Goal: Task Accomplishment & Management: Complete application form

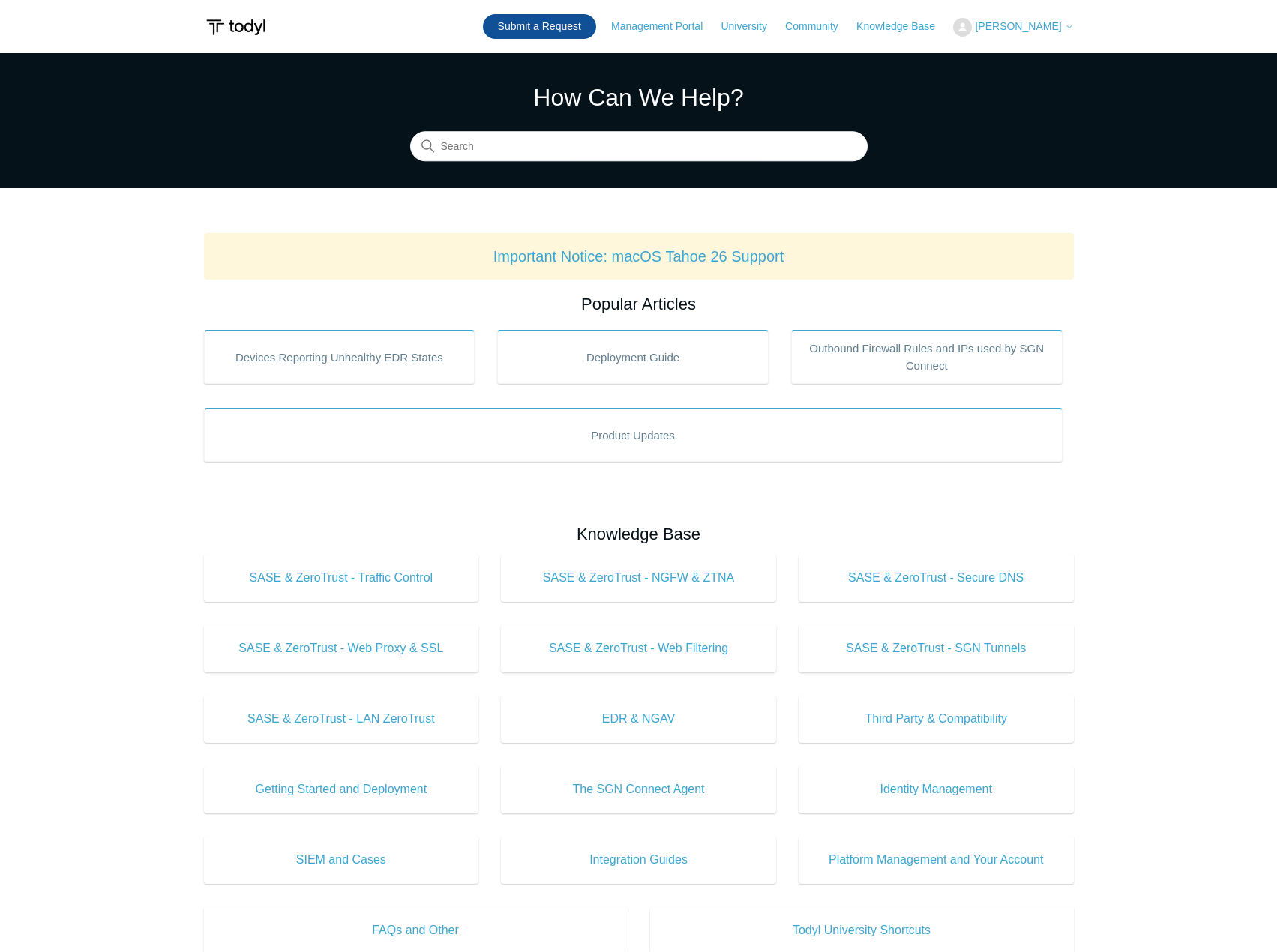
click at [563, 19] on link "Submit a Request" at bounding box center [539, 26] width 113 height 24
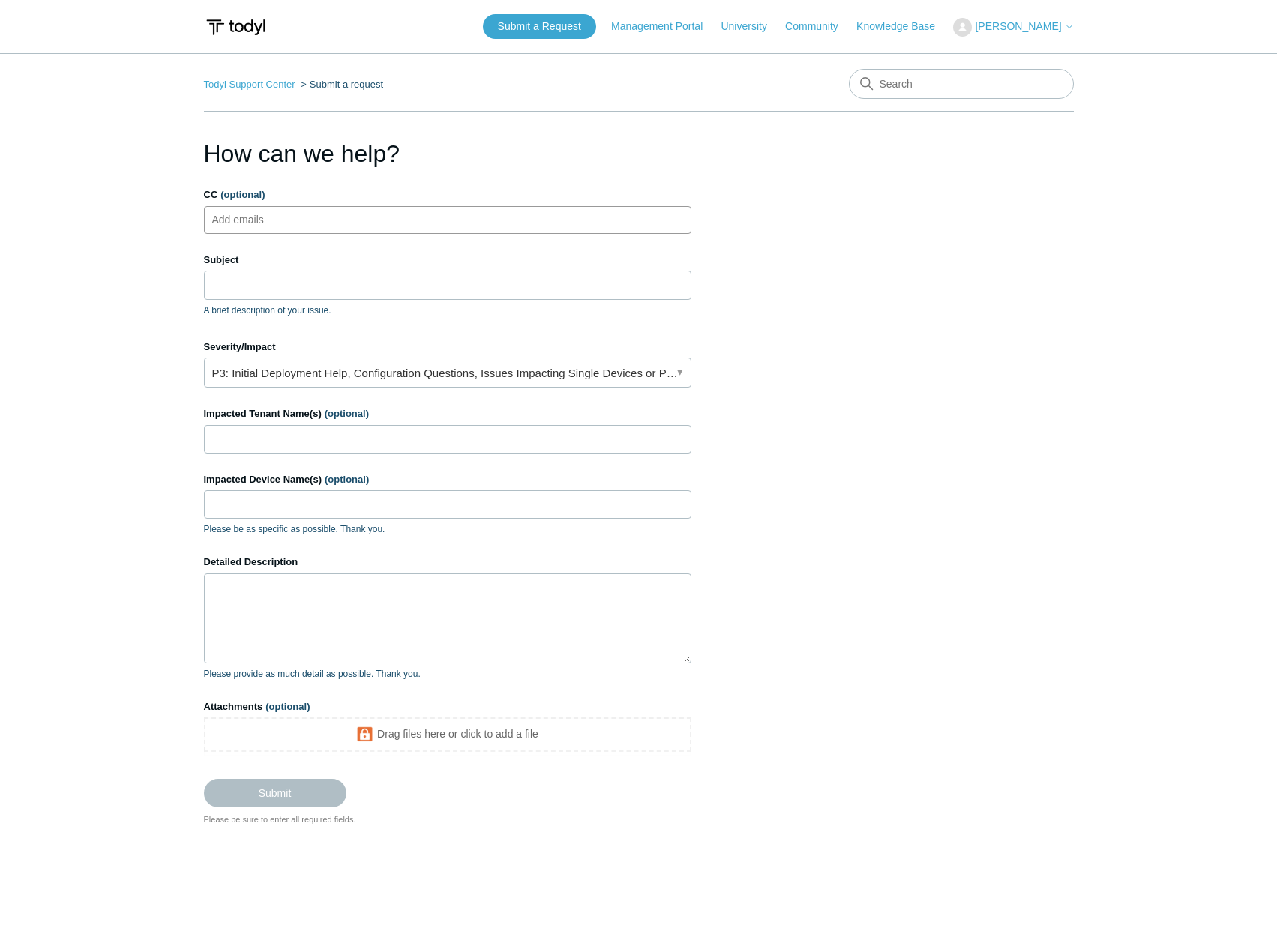
click at [506, 226] on ul "Add emails" at bounding box center [447, 220] width 488 height 28
type input "G"
type input "[EMAIL_ADDRESS][DOMAIN_NAME]"
click at [413, 287] on input "Subject" at bounding box center [447, 285] width 488 height 28
paste input "Case ID: High-Malicious Behavior Prevention Event-0195796441549426"
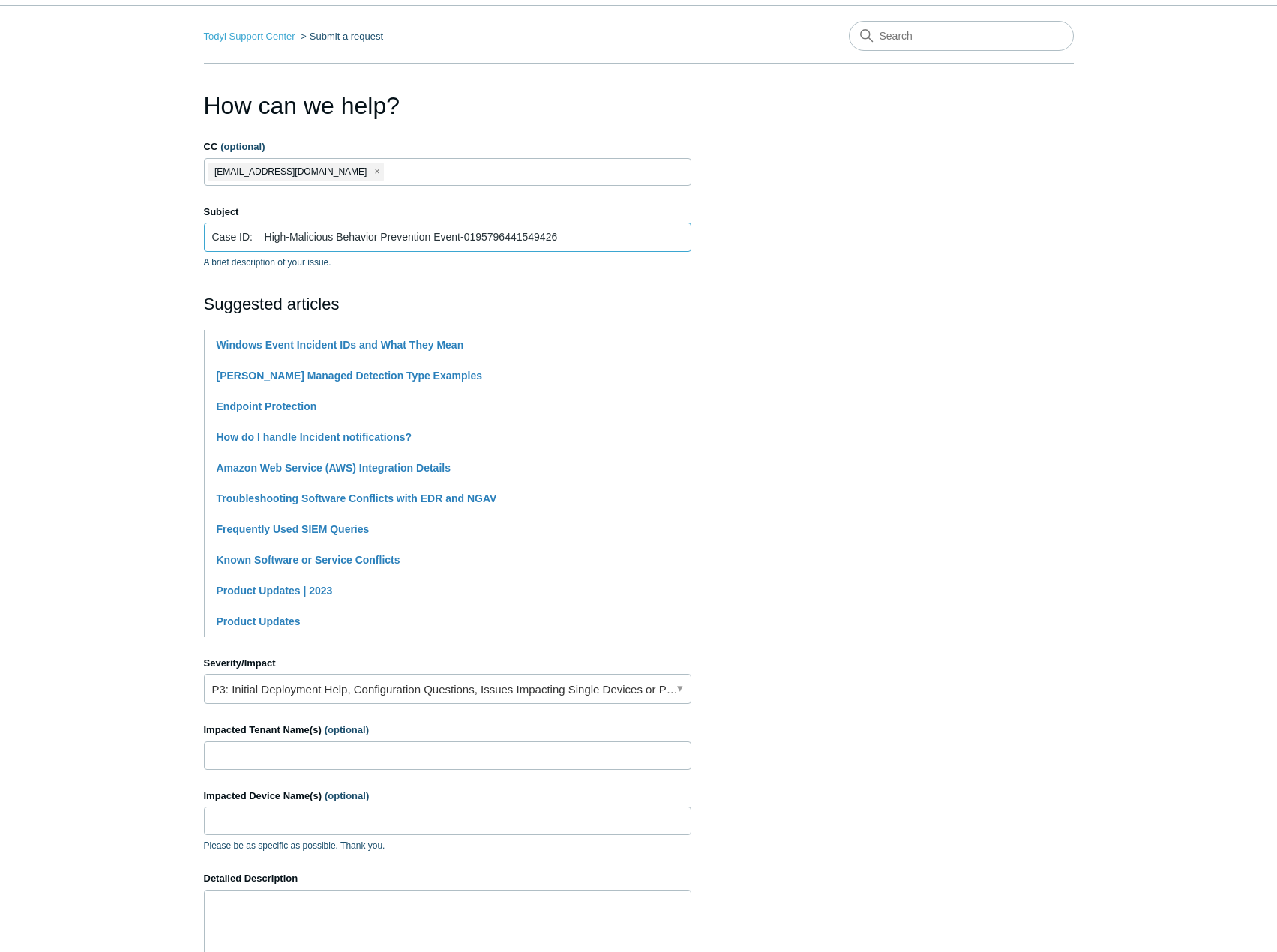
scroll to position [75, 0]
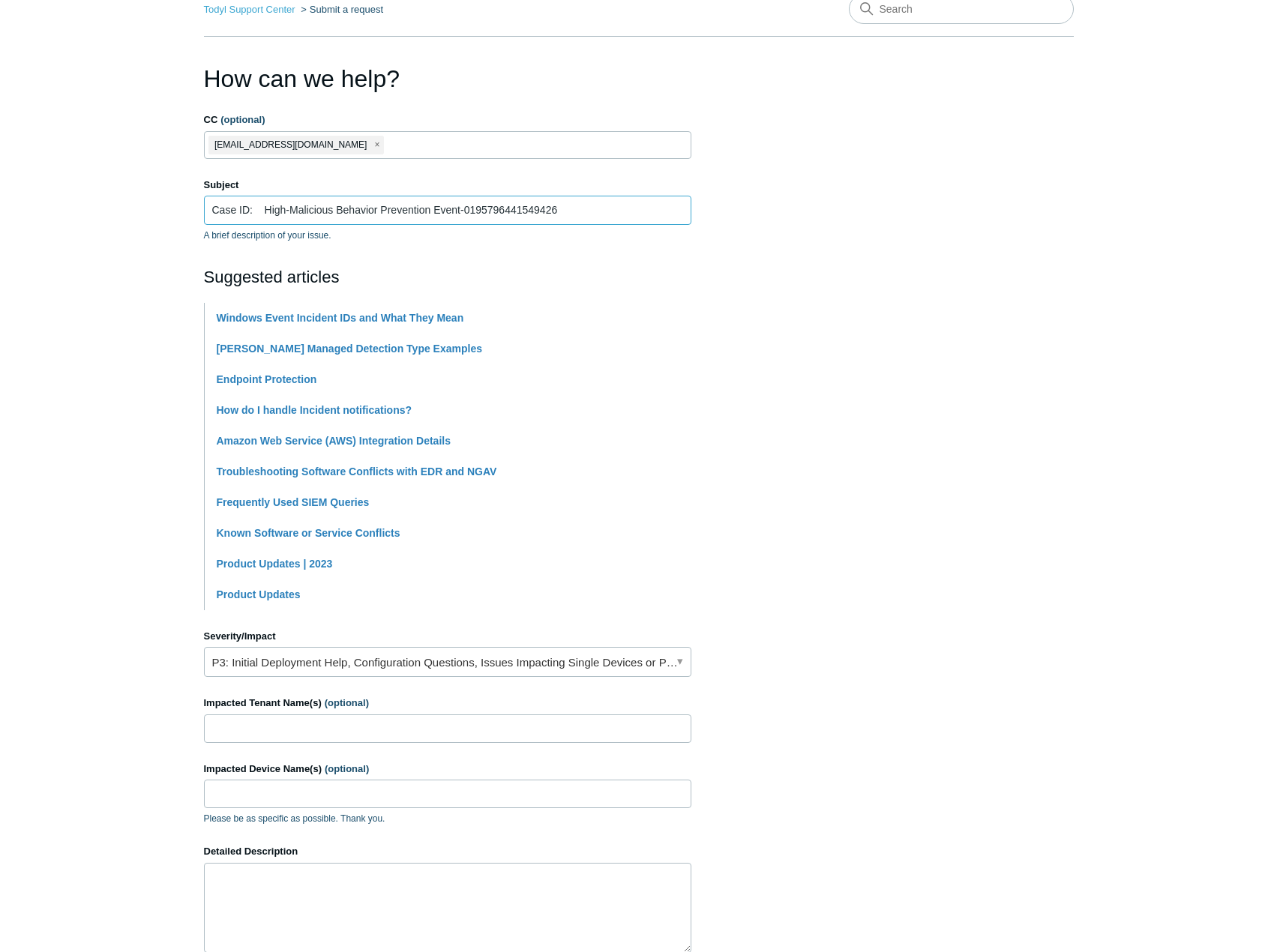
type input "Case ID: High-Malicious Behavior Prevention Event-0195796441549426"
click at [375, 720] on input "Impacted Tenant Name(s) (optional)" at bounding box center [447, 729] width 488 height 28
drag, startPoint x: 363, startPoint y: 732, endPoint x: 327, endPoint y: 731, distance: 36.0
click at [327, 731] on input "Impacted Tenant Name(s) (optional)" at bounding box center [447, 729] width 488 height 28
type input "MTM Contractors"
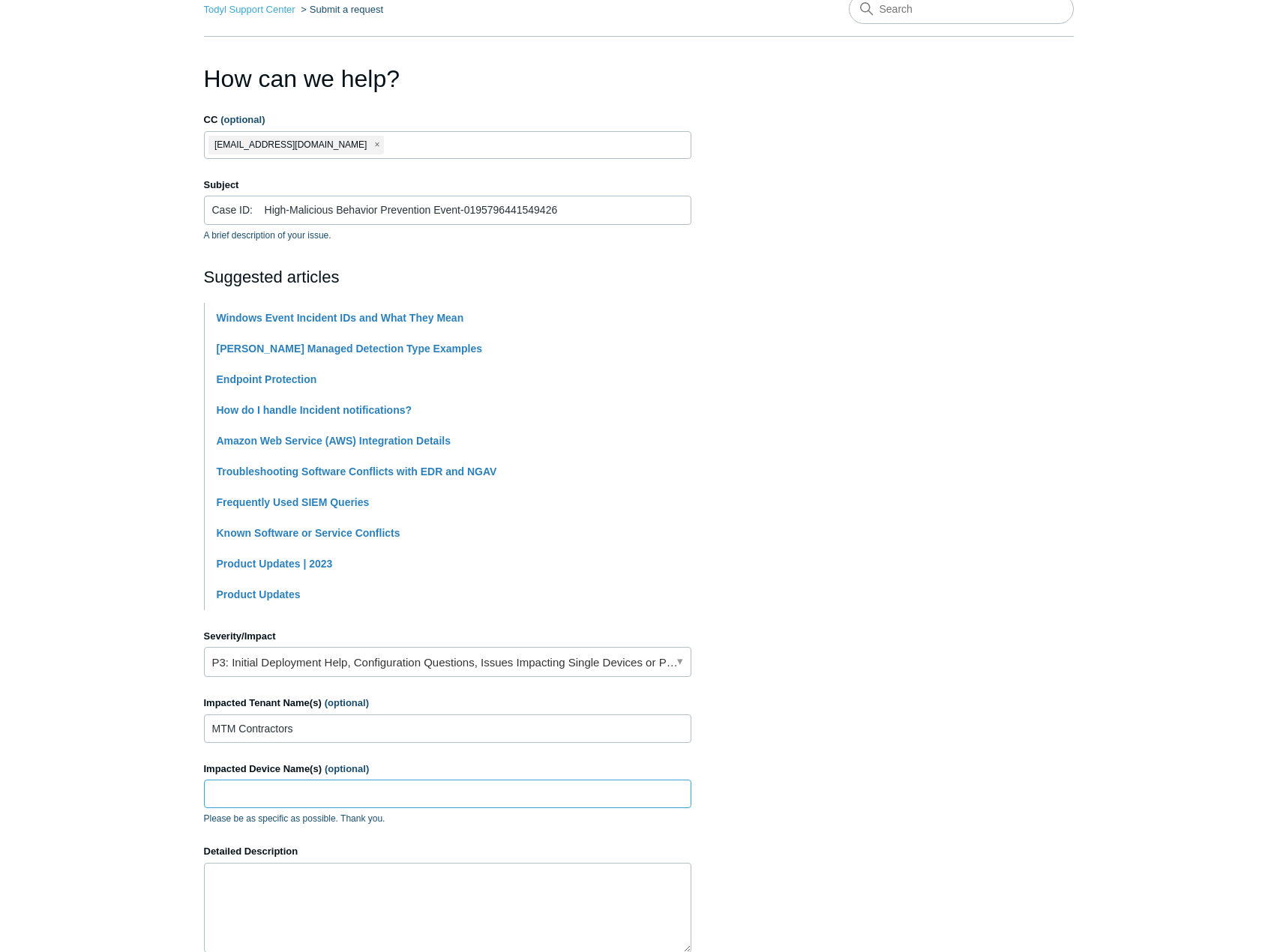
click at [471, 793] on input "Impacted Device Name(s) (optional)" at bounding box center [447, 794] width 488 height 28
paste input "mtm-office02-10"
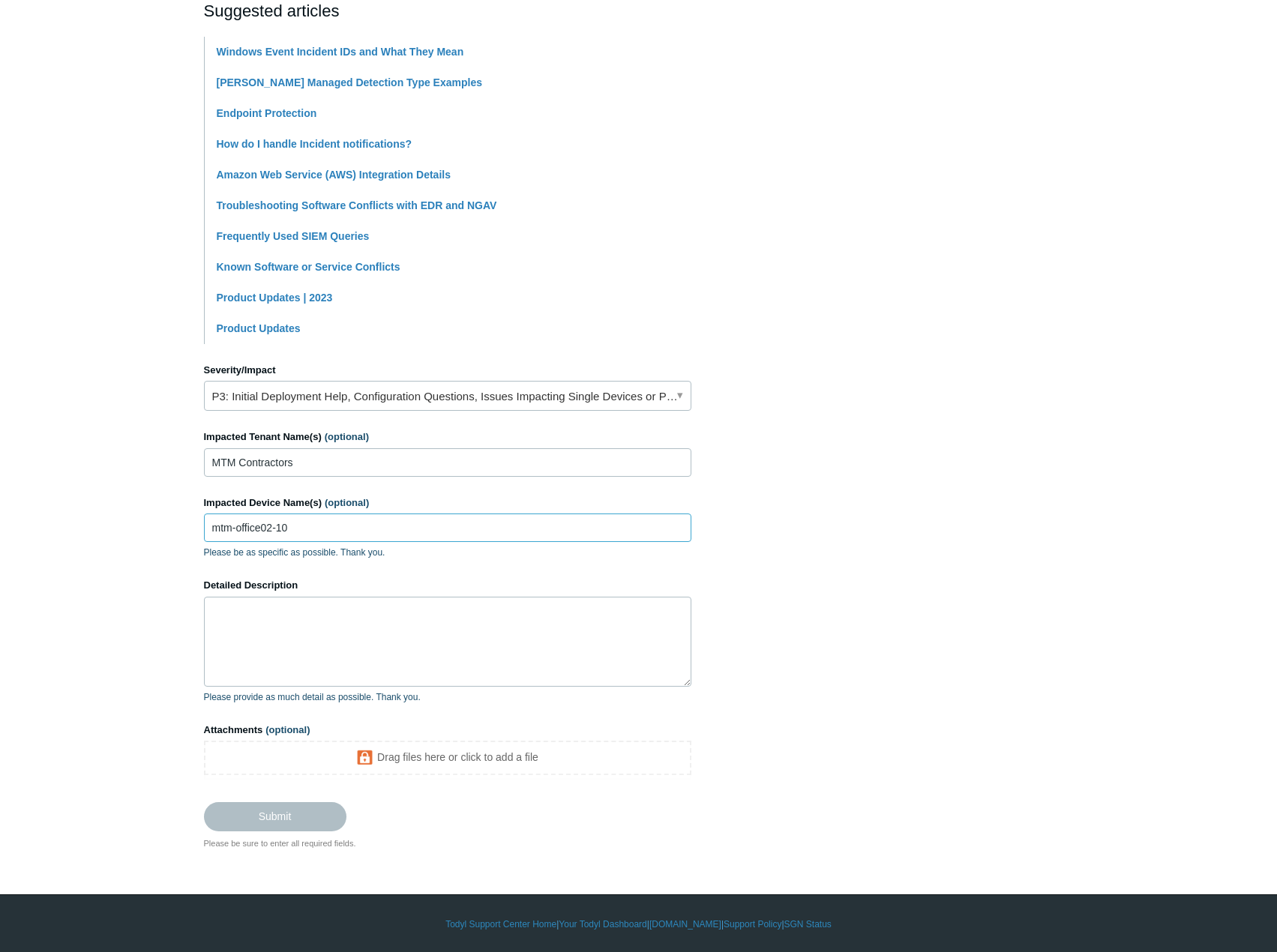
scroll to position [343, 0]
type input "mtm-office02-10"
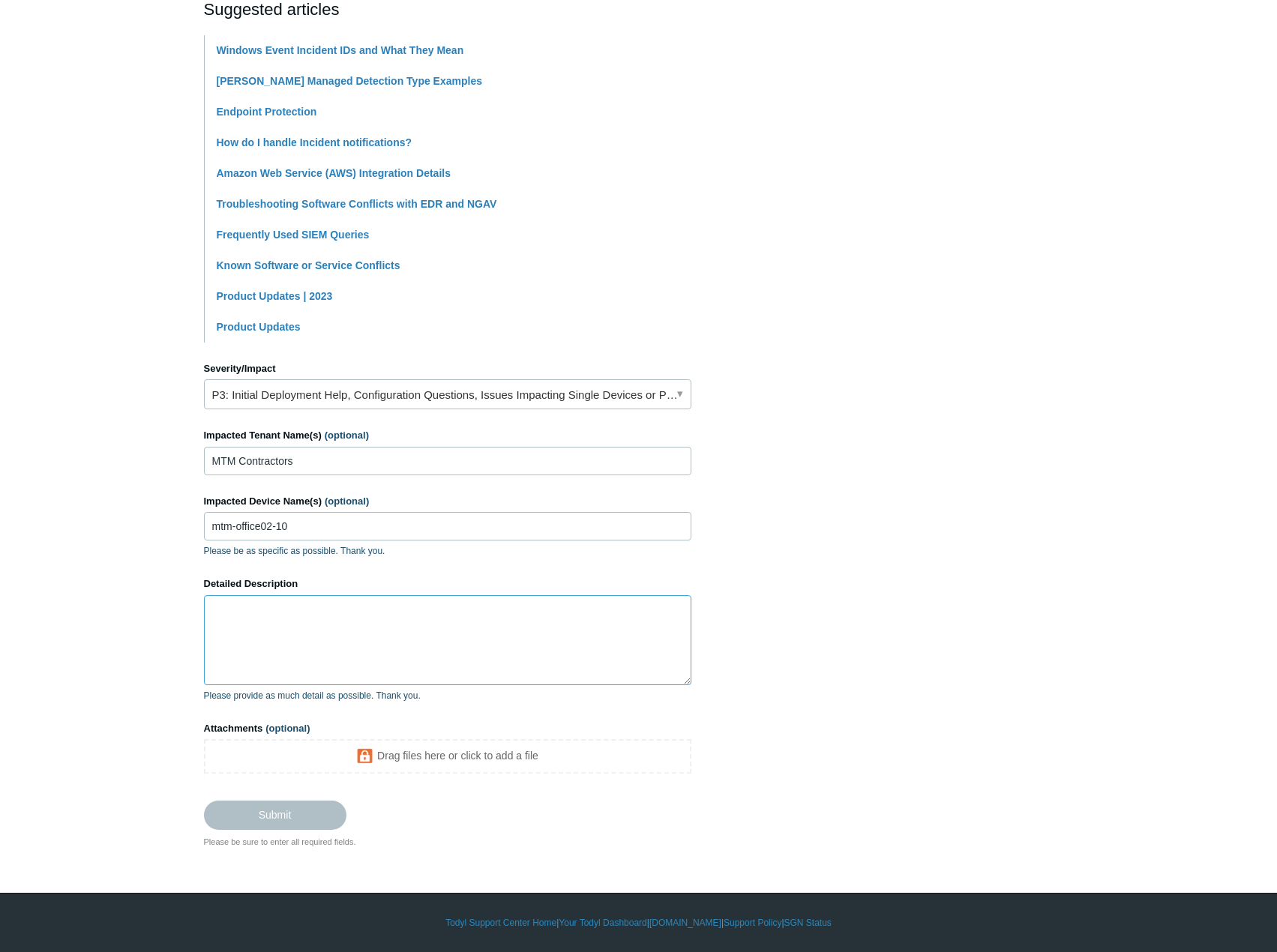
click at [310, 613] on textarea "Detailed Description" at bounding box center [447, 640] width 488 height 90
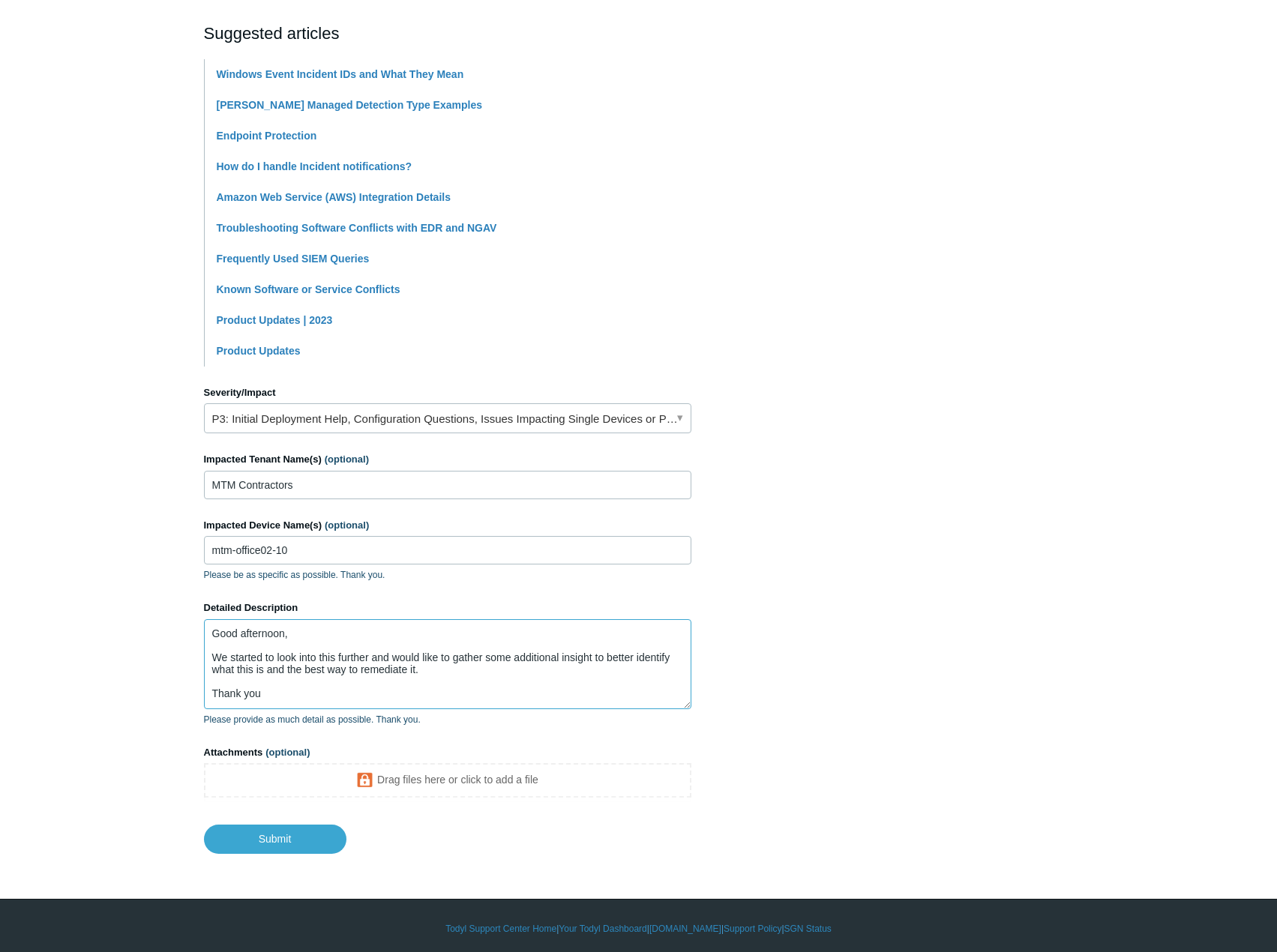
scroll to position [324, 0]
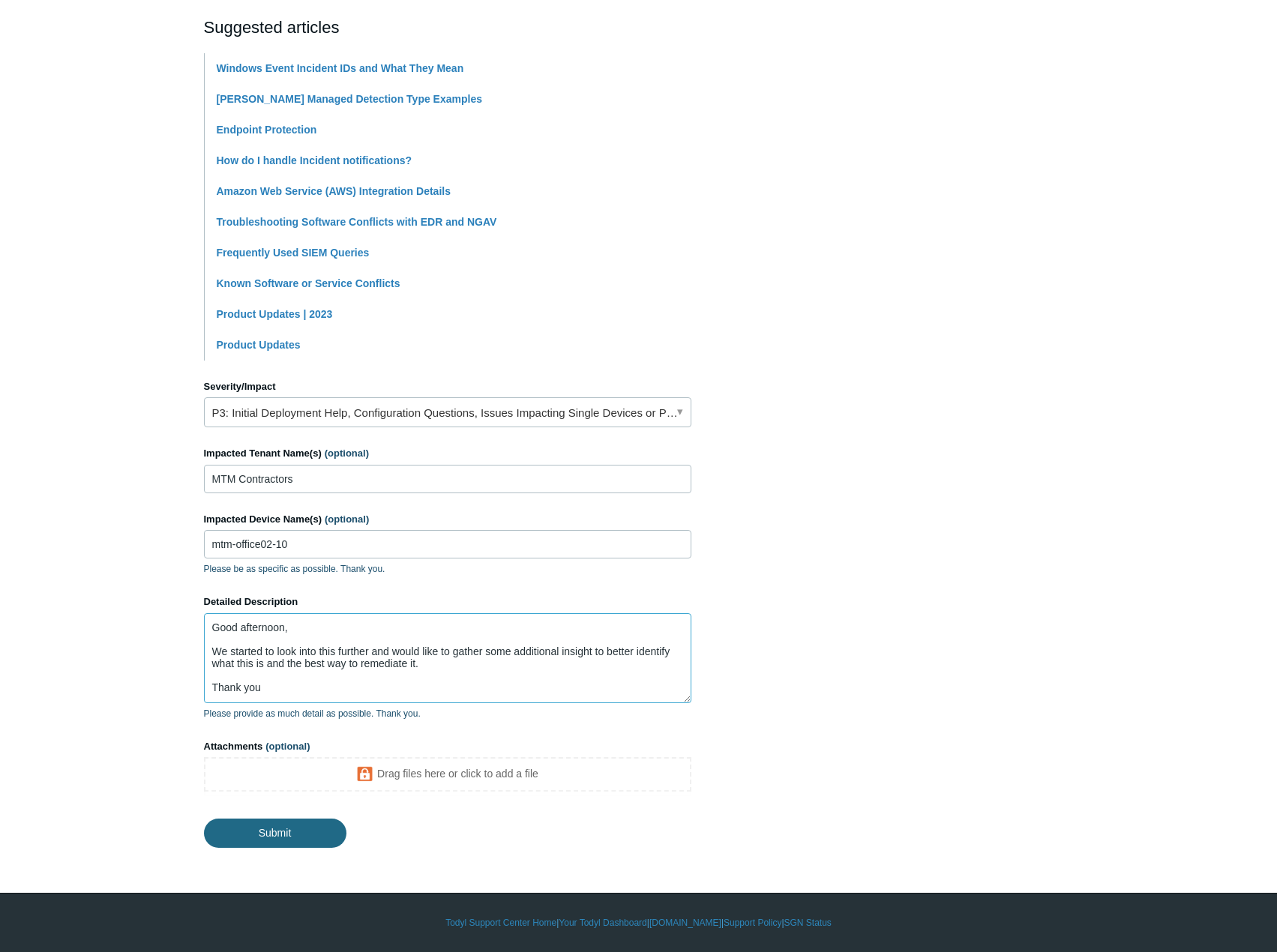
type textarea "Good afternoon, We started to look into this further and would like to gather s…"
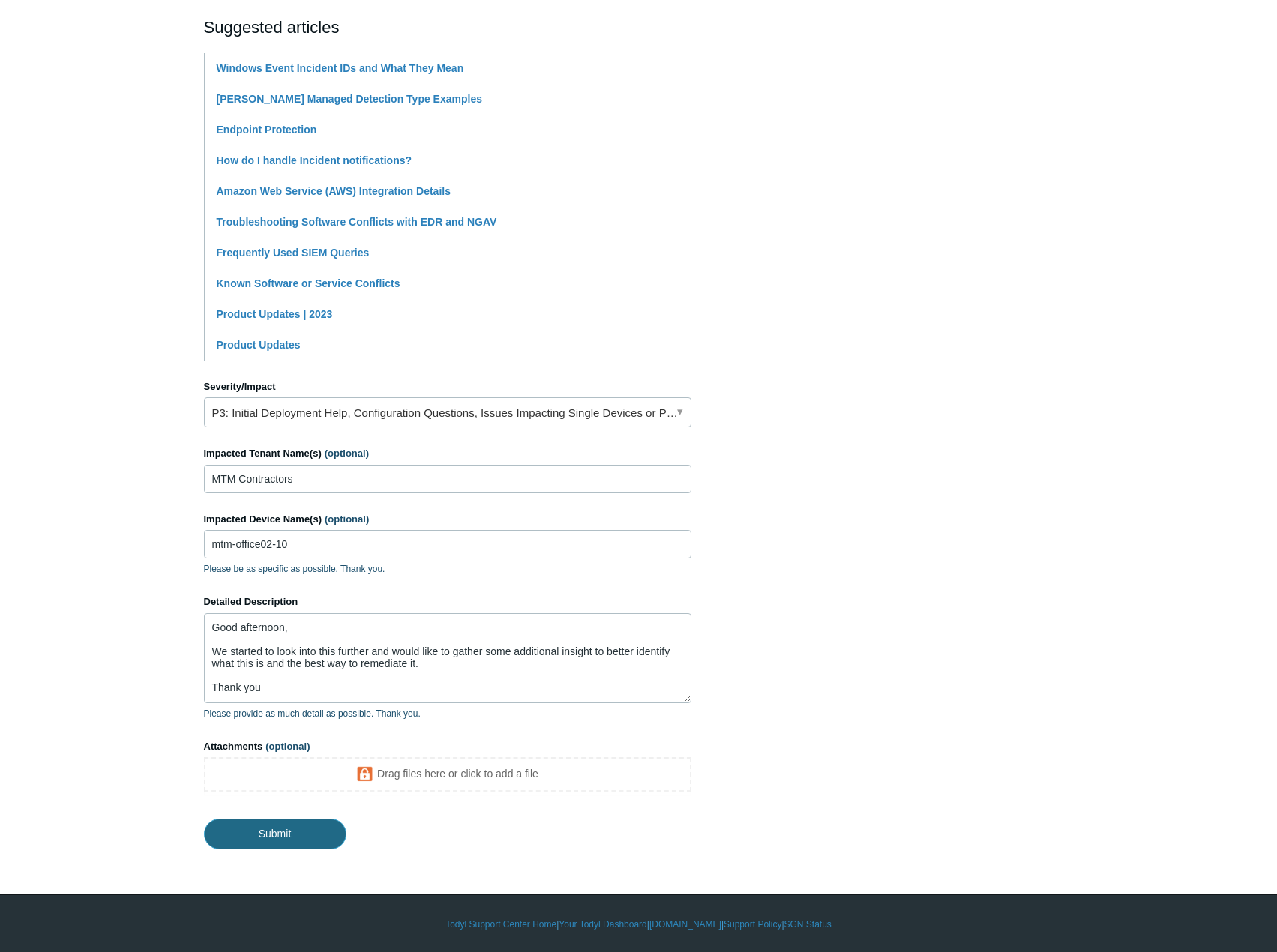
click at [267, 836] on input "Submit" at bounding box center [275, 833] width 142 height 30
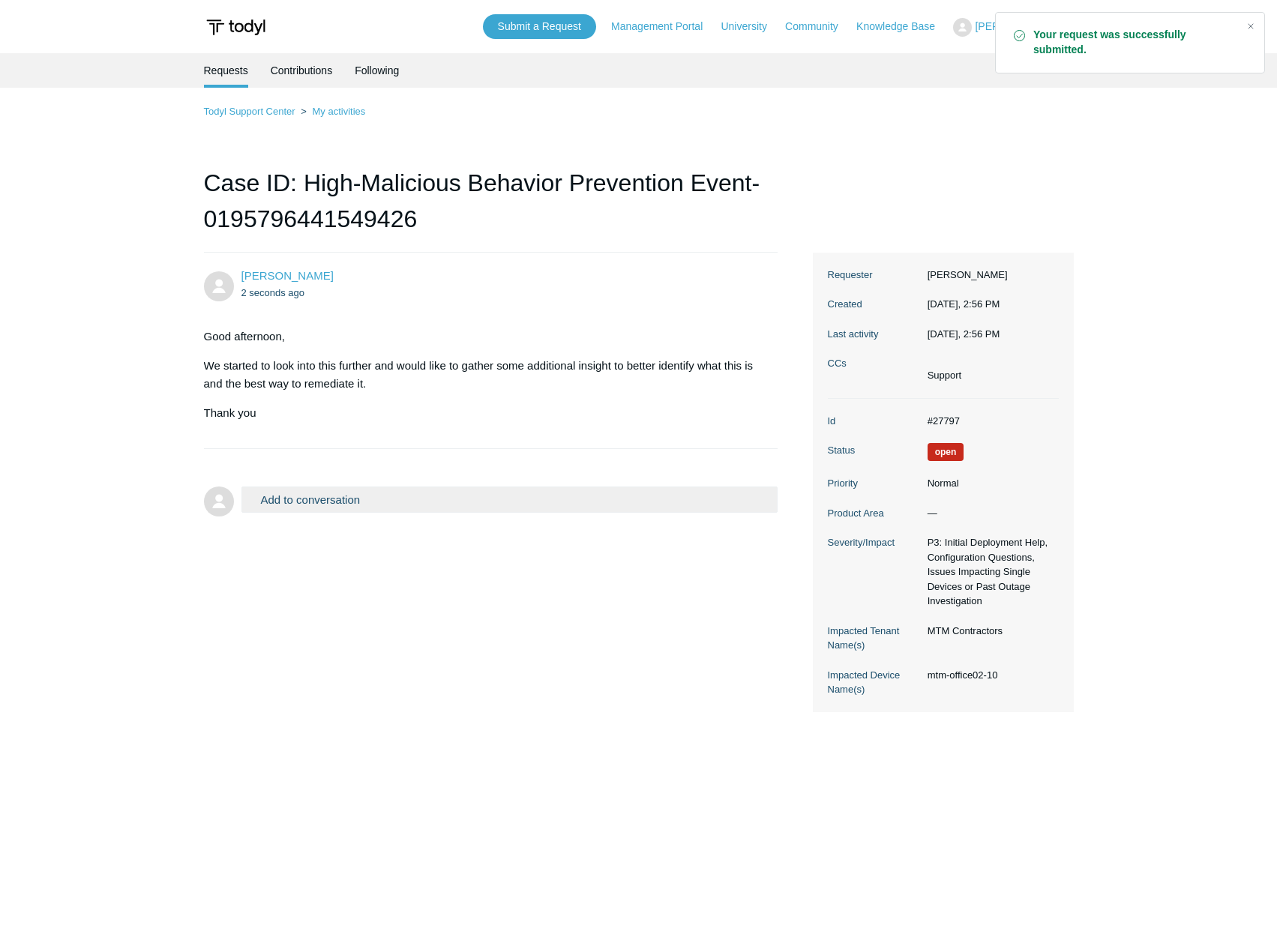
click at [1178, 417] on main "Requests Contributions Following Todyl Support Center My activities Case ID: Hi…" at bounding box center [638, 481] width 1277 height 857
click at [993, 814] on main "Requests Contributions Following Todyl Support Center My activities Case ID: Hi…" at bounding box center [638, 481] width 1277 height 857
click at [674, 755] on main "Requests Contributions Following Todyl Support Center My activities Case ID: Hi…" at bounding box center [638, 481] width 1277 height 857
click at [658, 662] on div "John Stavrakos 2 seconds ago Good afternoon, We started to look into this furth…" at bounding box center [638, 482] width 870 height 460
